Goal: Communication & Community: Answer question/provide support

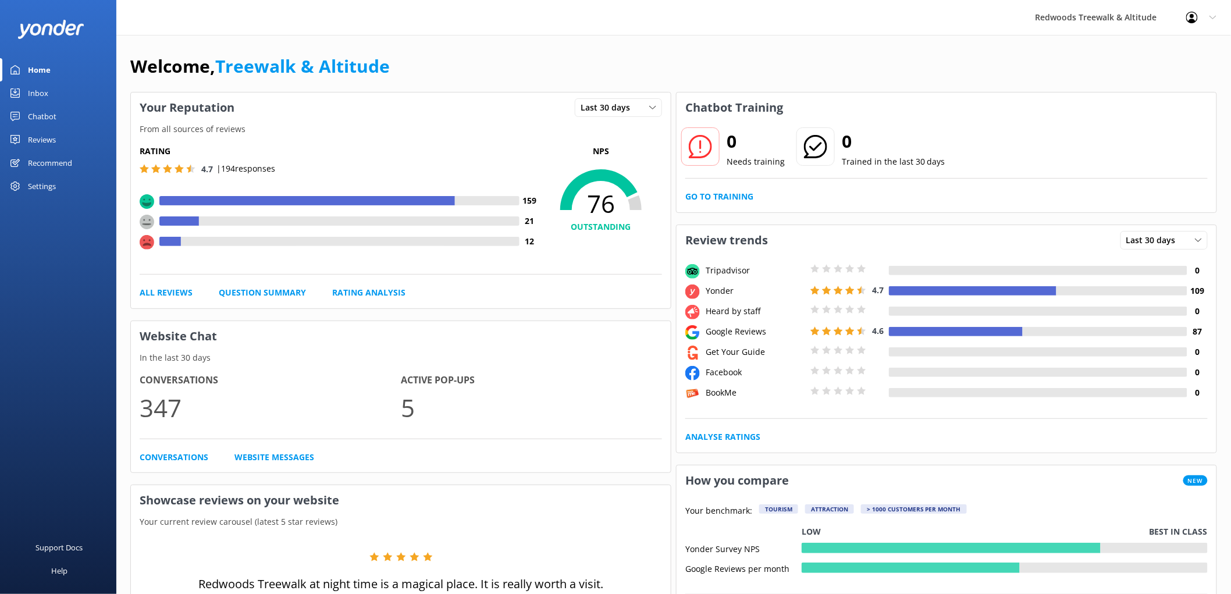
click at [56, 143] on link "Reviews" at bounding box center [58, 139] width 116 height 23
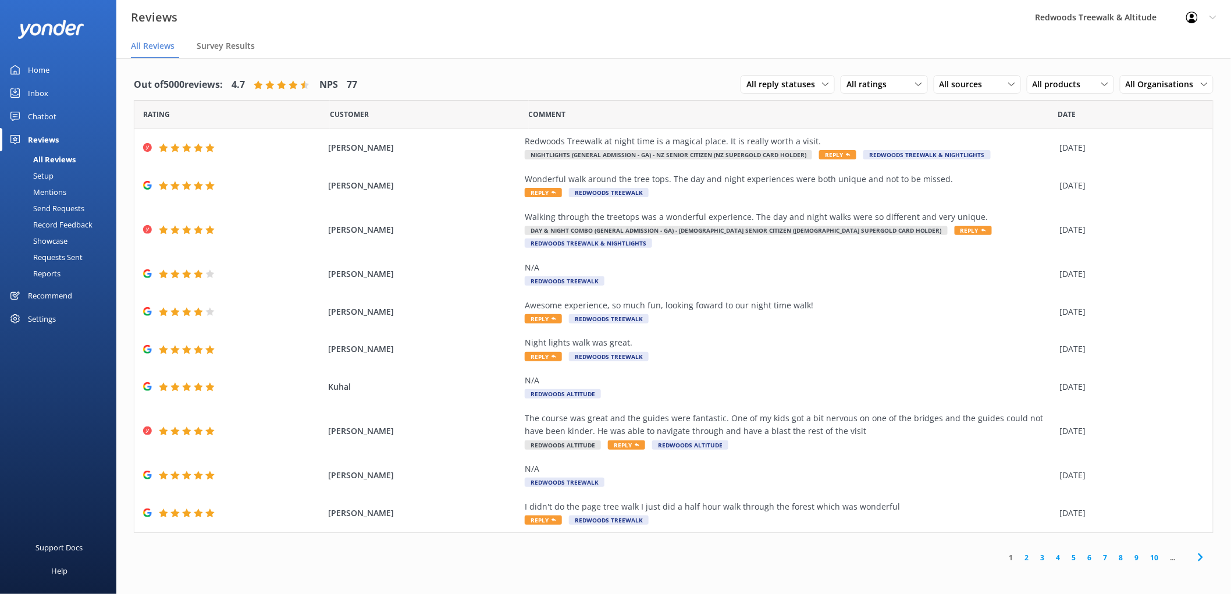
click at [58, 90] on link "Inbox" at bounding box center [58, 92] width 116 height 23
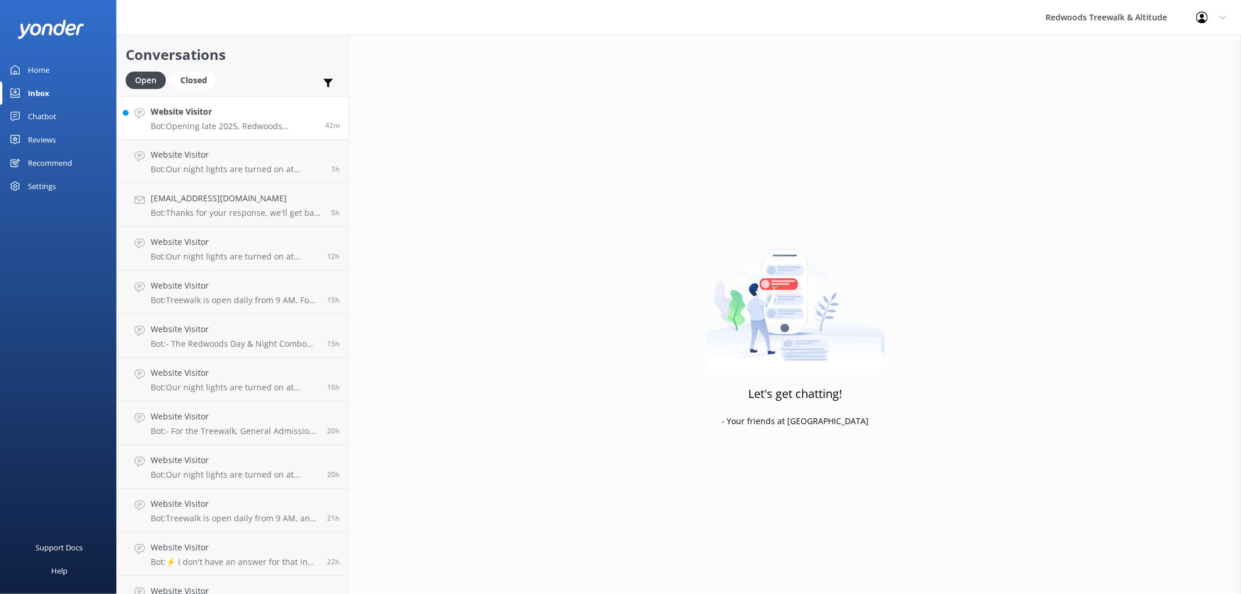
click at [218, 112] on h4 "Website Visitor" at bounding box center [234, 111] width 166 height 13
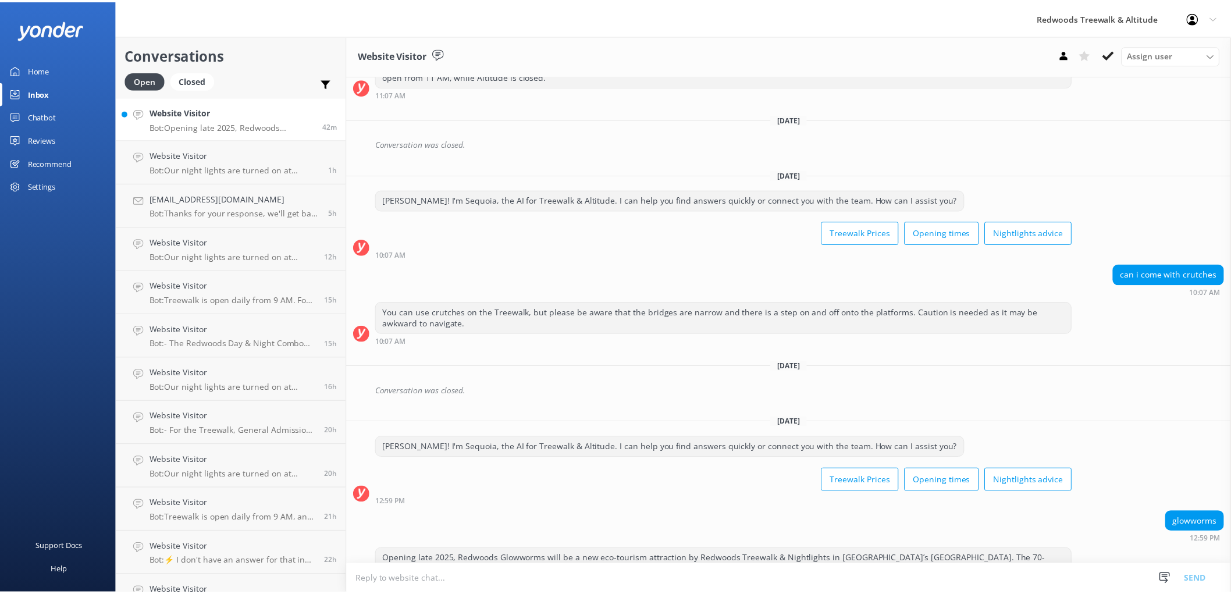
scroll to position [444, 0]
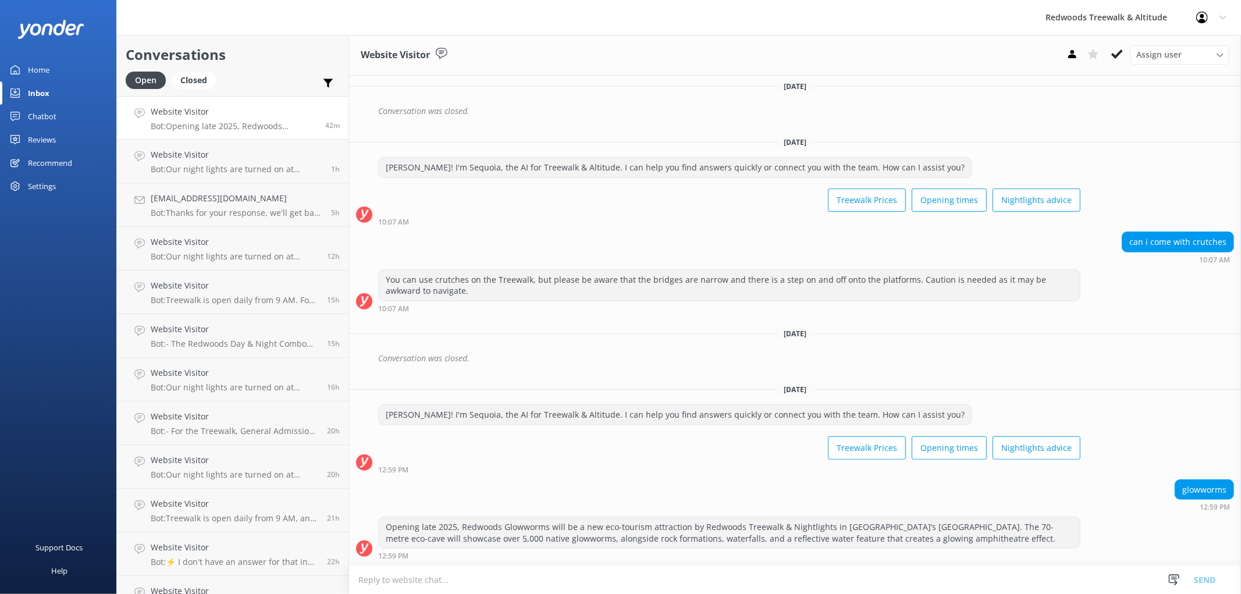
click at [49, 60] on div "Home" at bounding box center [39, 69] width 22 height 23
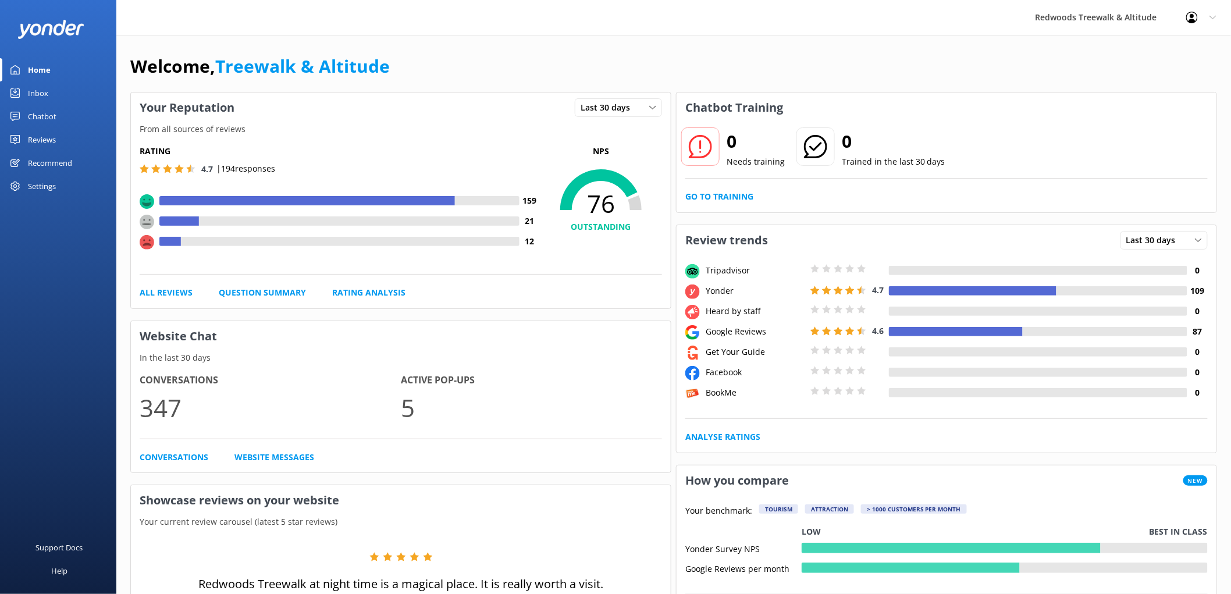
click at [65, 138] on link "Reviews" at bounding box center [58, 139] width 116 height 23
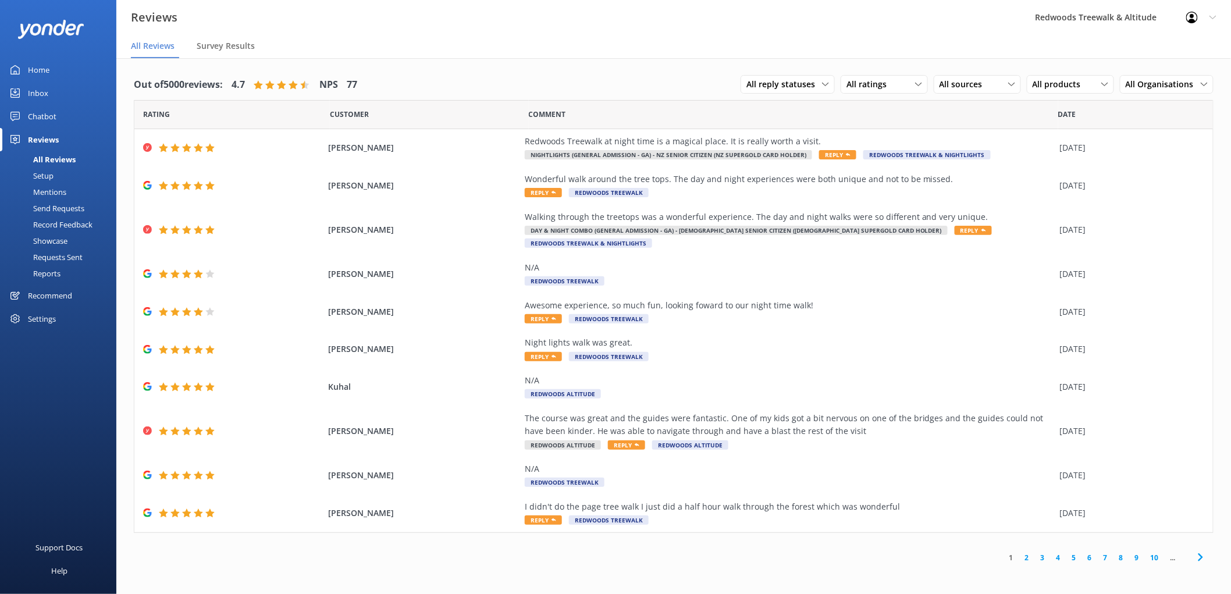
click at [45, 94] on div "Inbox" at bounding box center [38, 92] width 20 height 23
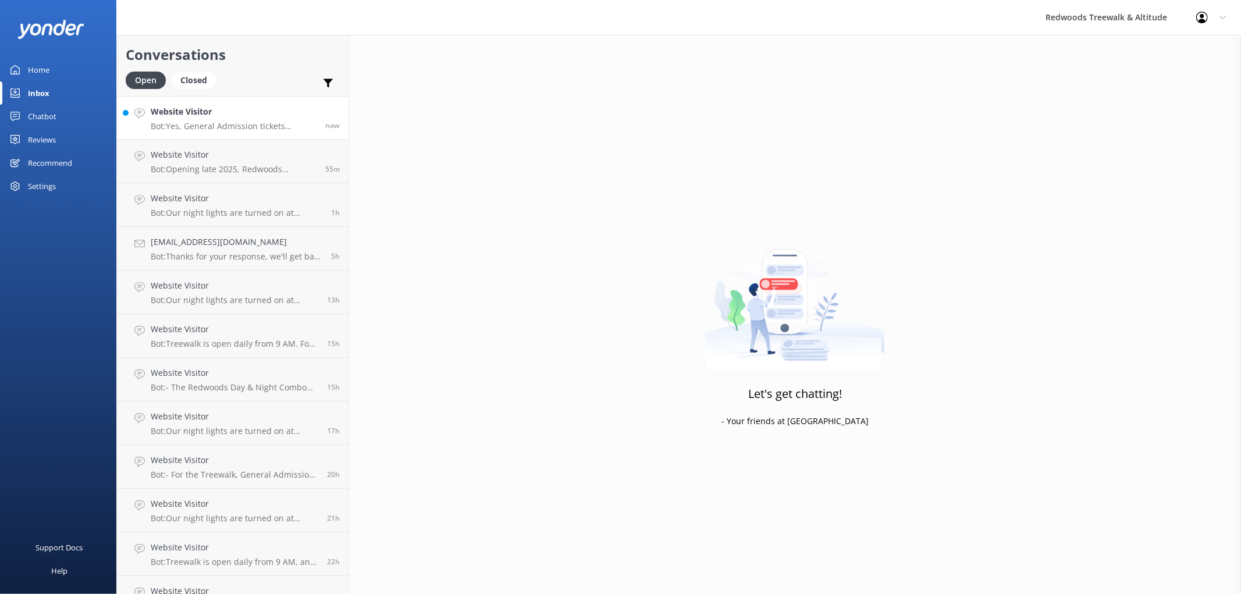
click at [196, 127] on p "Bot: Yes, General Admission tickets purchased online for the Treewalk are valid…" at bounding box center [234, 126] width 166 height 10
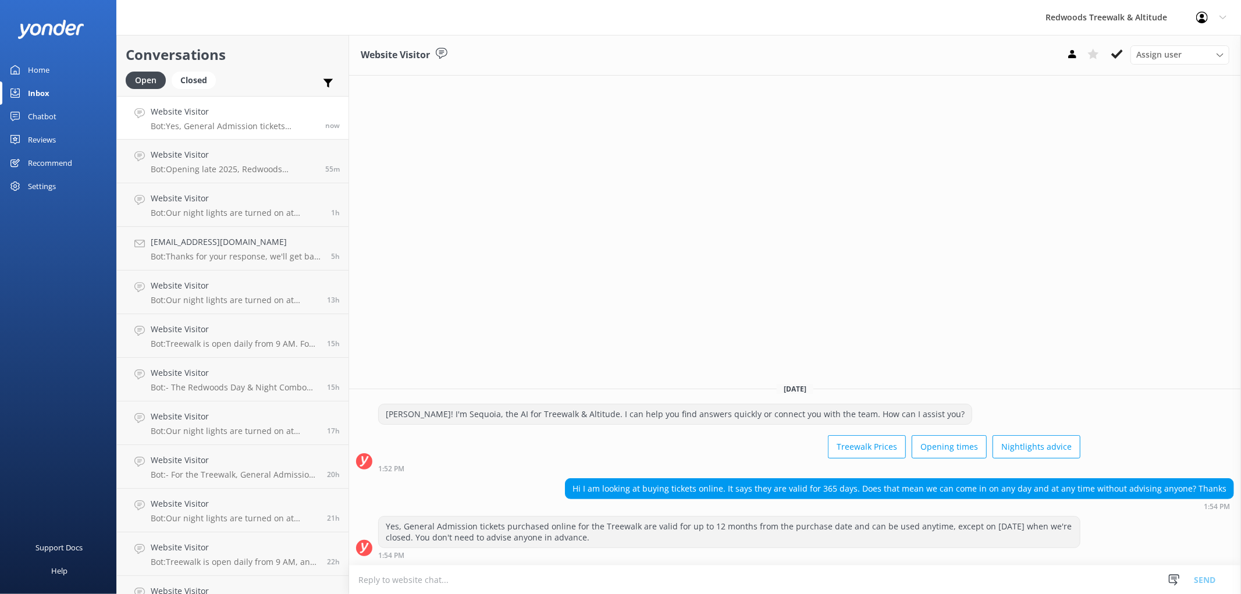
click at [56, 62] on link "Home" at bounding box center [58, 69] width 116 height 23
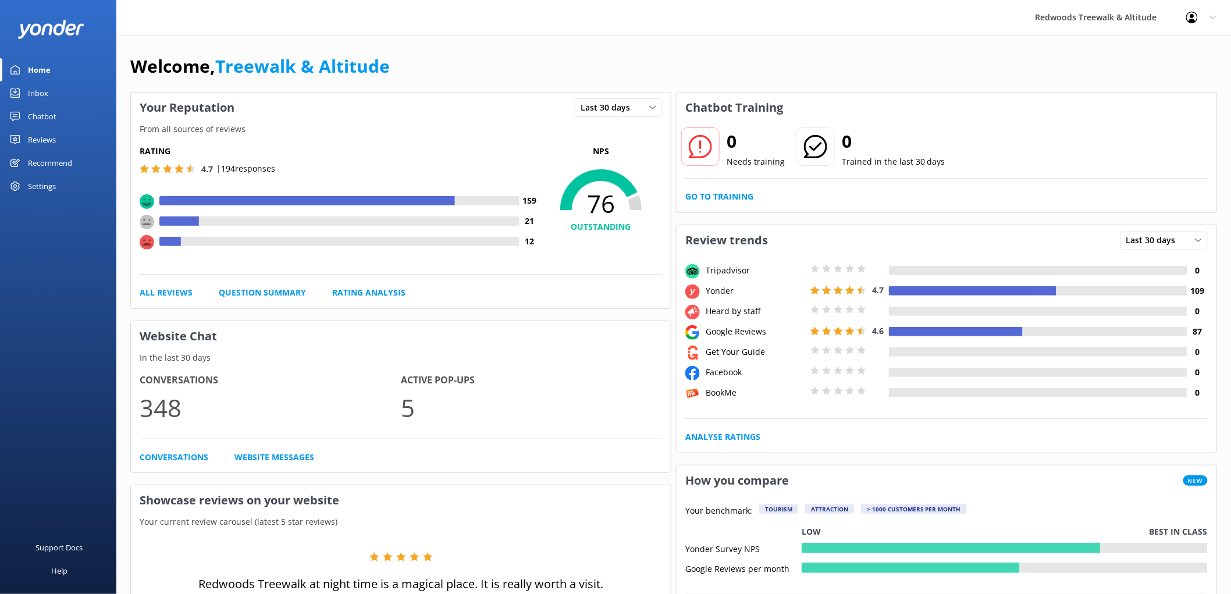
click at [38, 138] on div "Reviews" at bounding box center [42, 139] width 28 height 23
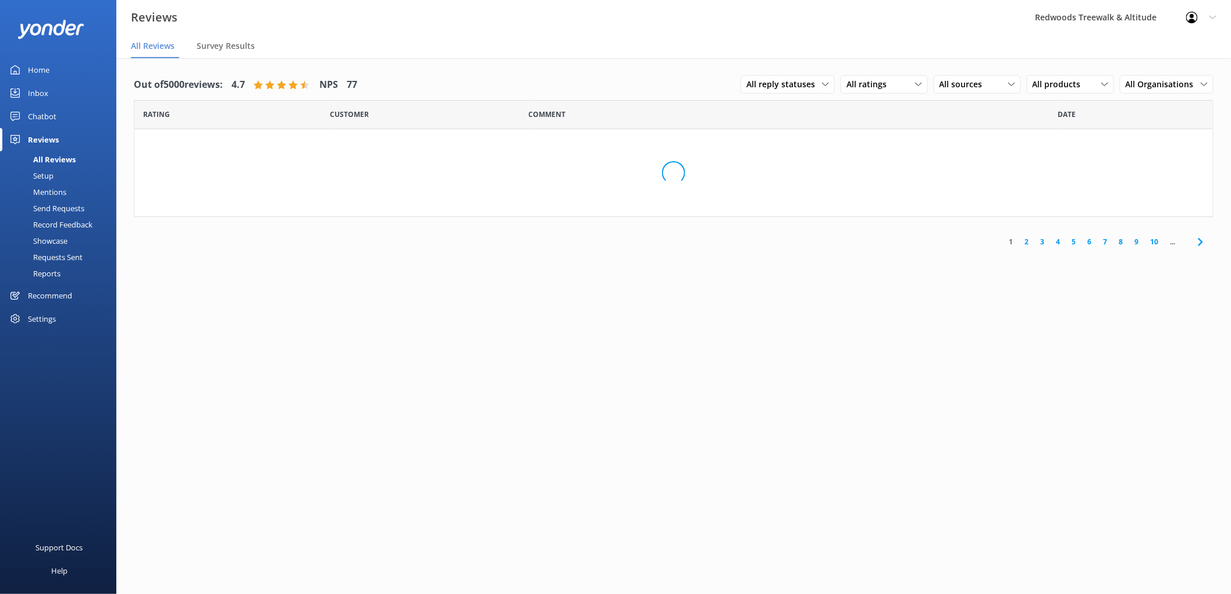
click at [44, 85] on div "Inbox" at bounding box center [38, 92] width 20 height 23
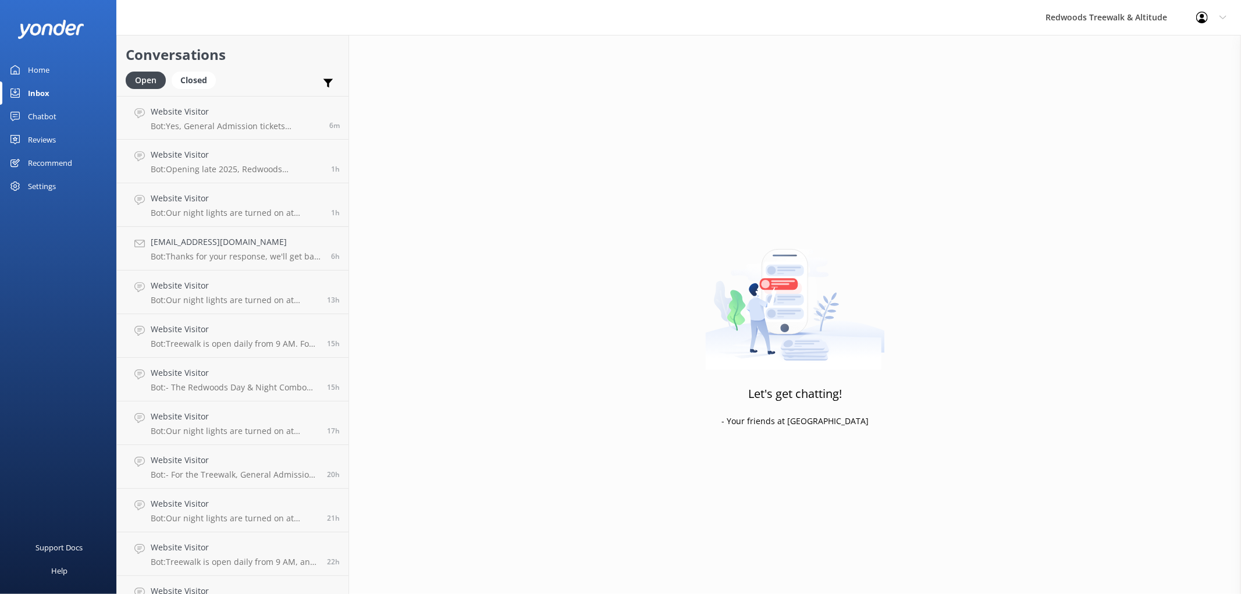
click at [43, 74] on div "Home" at bounding box center [39, 69] width 22 height 23
